Goal: Complete application form

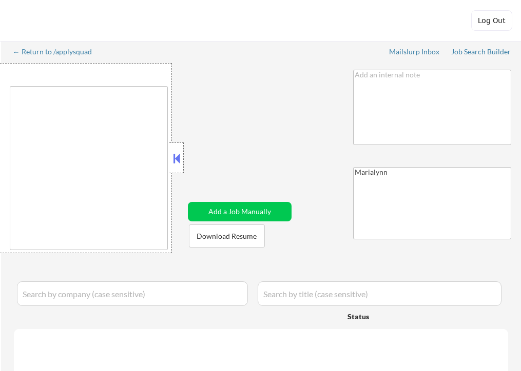
type textarea "[GEOGRAPHIC_DATA], [GEOGRAPHIC_DATA] [GEOGRAPHIC_DATA], [GEOGRAPHIC_DATA] [GEOG…"
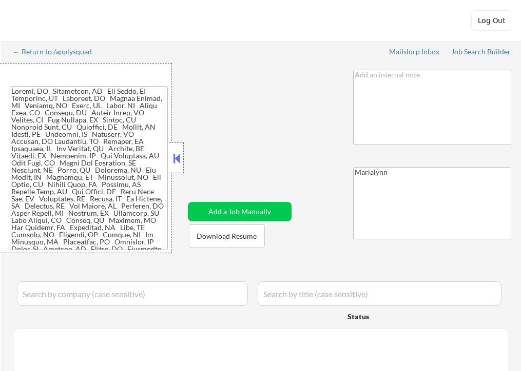
select select ""pending""
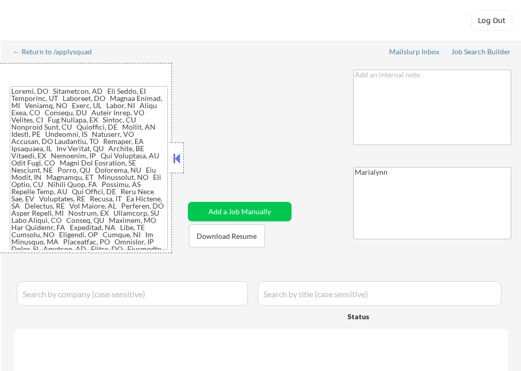
select select ""pending""
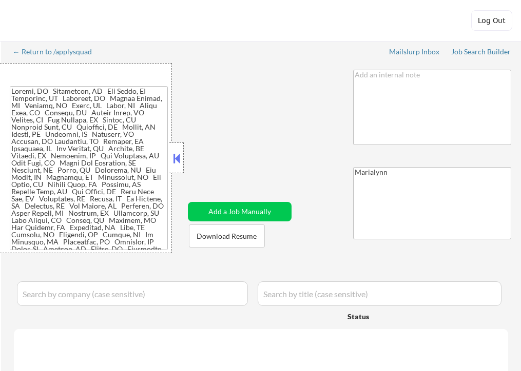
select select ""pending""
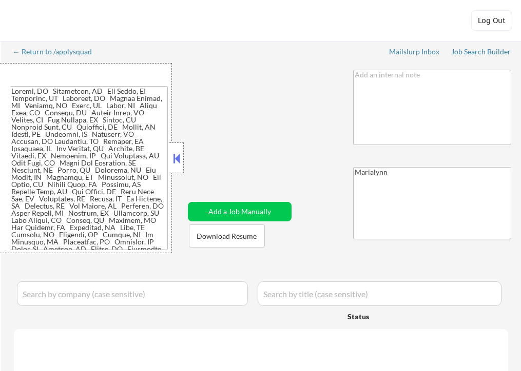
select select ""pending""
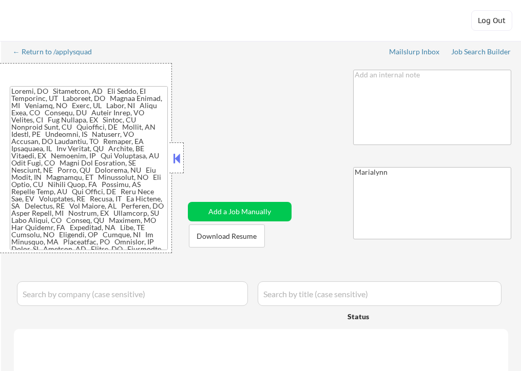
select select ""pending""
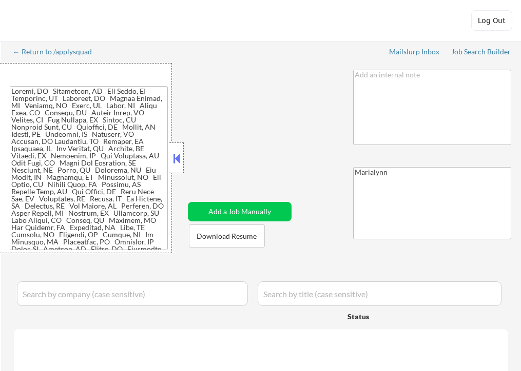
select select ""pending""
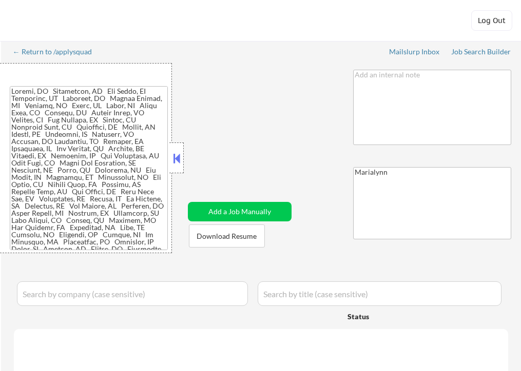
select select ""pending""
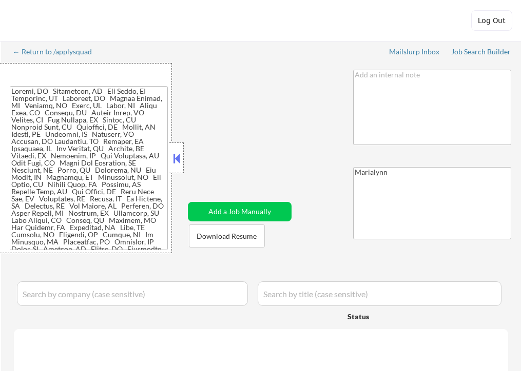
select select ""pending""
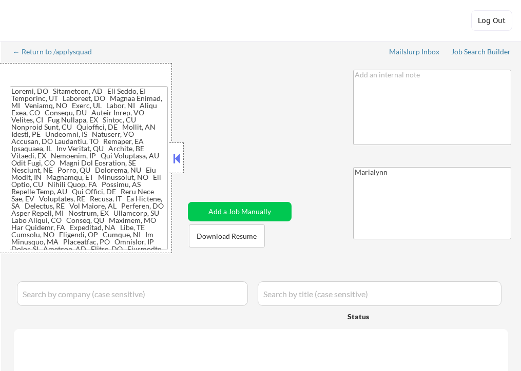
select select ""pending""
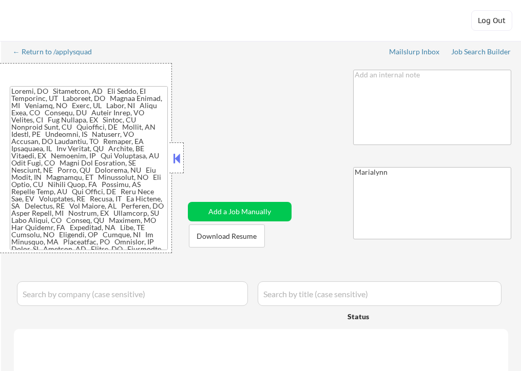
select select ""pending""
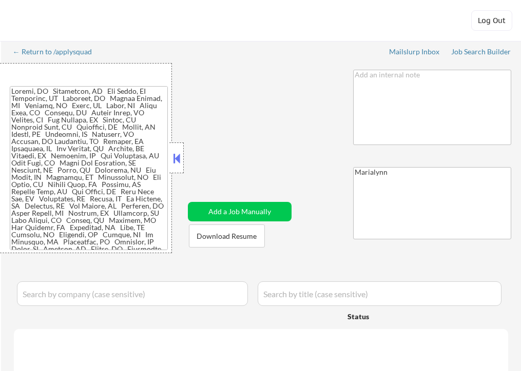
select select ""pending""
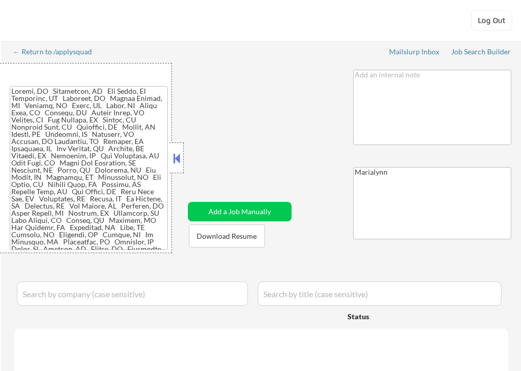
select select ""pending""
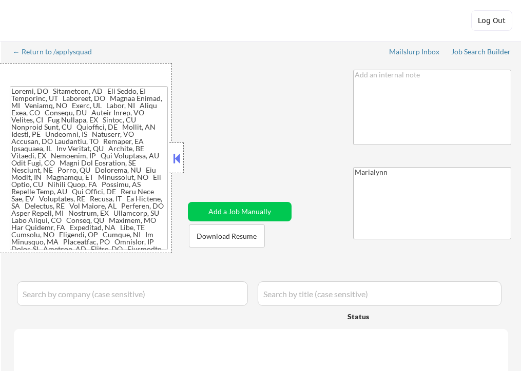
select select ""pending""
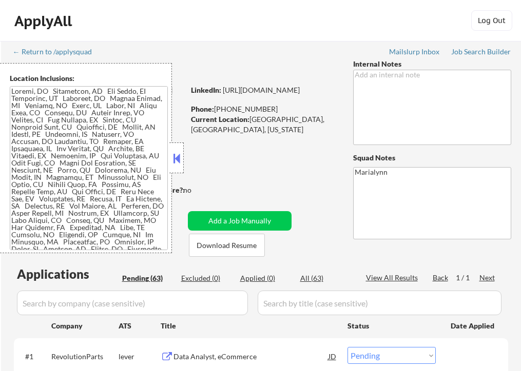
scroll to position [93, 0]
